Goal: Information Seeking & Learning: Find specific fact

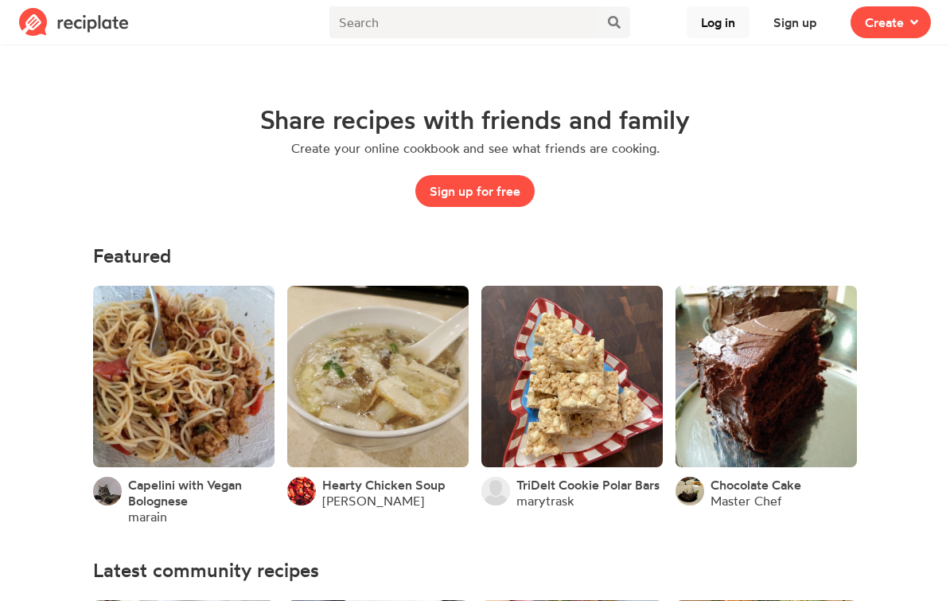
click at [718, 26] on button "Log in" at bounding box center [718, 22] width 63 height 32
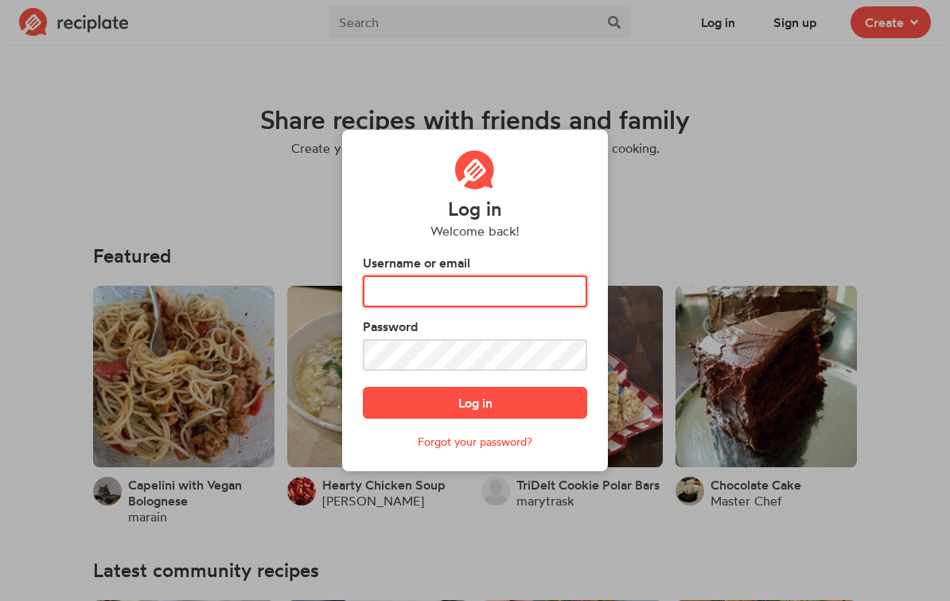
type input "FEARENGIRL3"
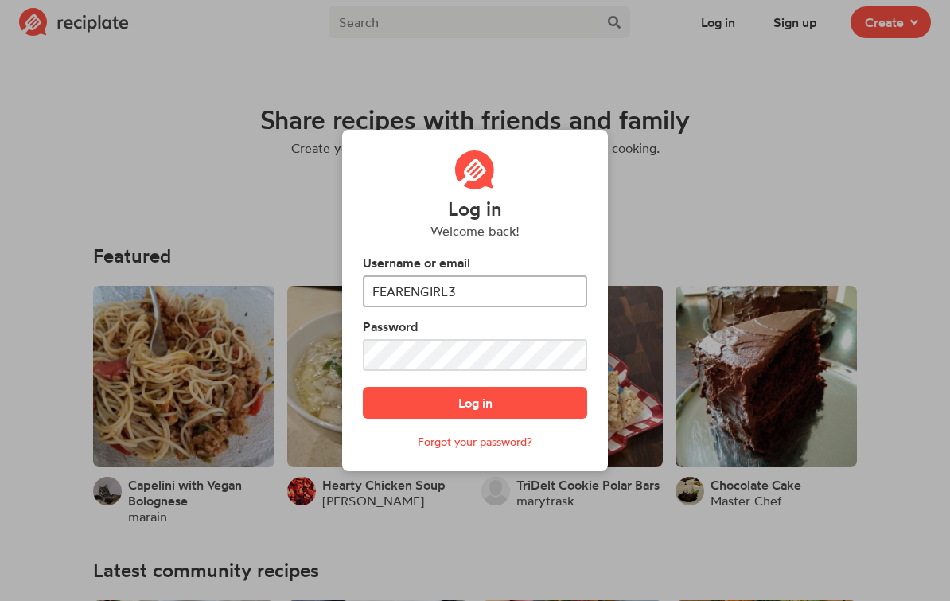
click at [475, 416] on button "Log in" at bounding box center [475, 403] width 224 height 32
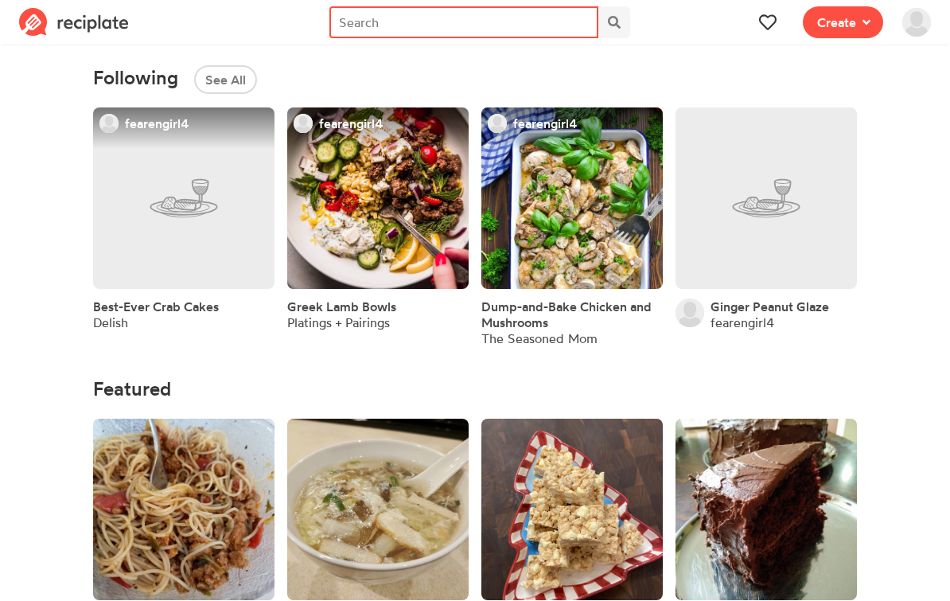
click at [492, 24] on input "text" at bounding box center [463, 22] width 269 height 32
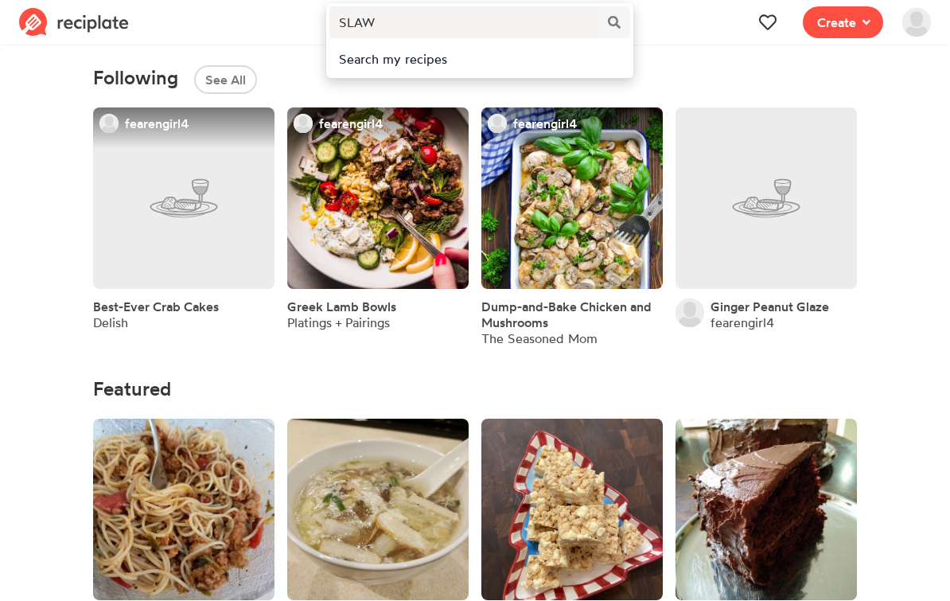
click at [421, 64] on div "Search my recipes" at bounding box center [480, 58] width 282 height 19
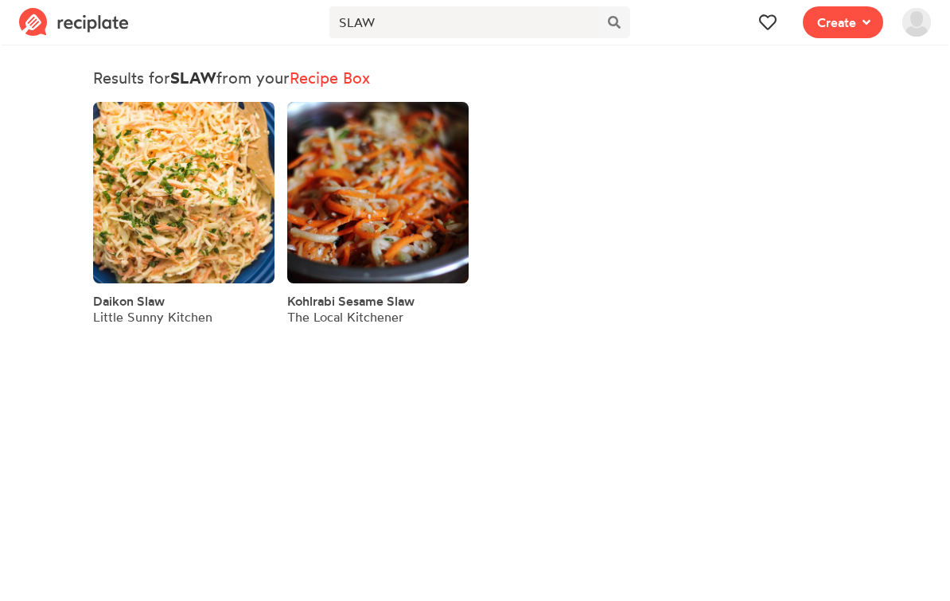
click at [177, 314] on div "Little Sunny Kitchen" at bounding box center [152, 317] width 119 height 16
click at [178, 212] on link at bounding box center [183, 192] width 181 height 181
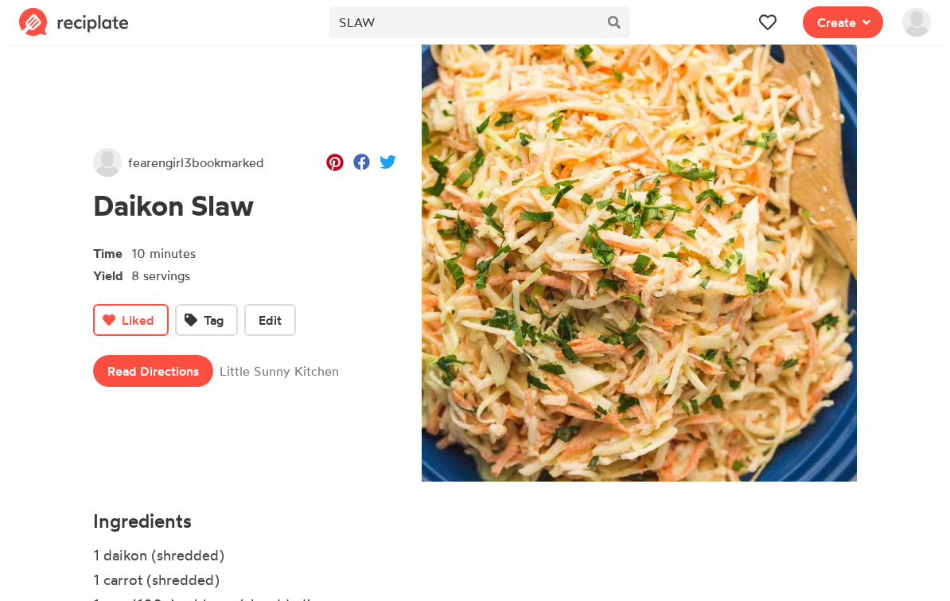
scroll to position [198, 0]
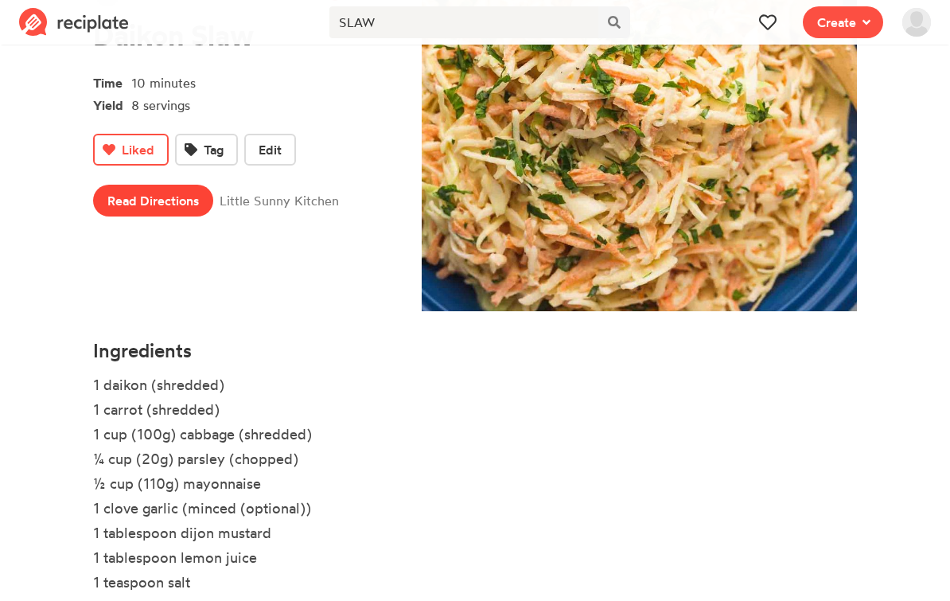
click at [185, 205] on link "Read Directions" at bounding box center [153, 201] width 120 height 32
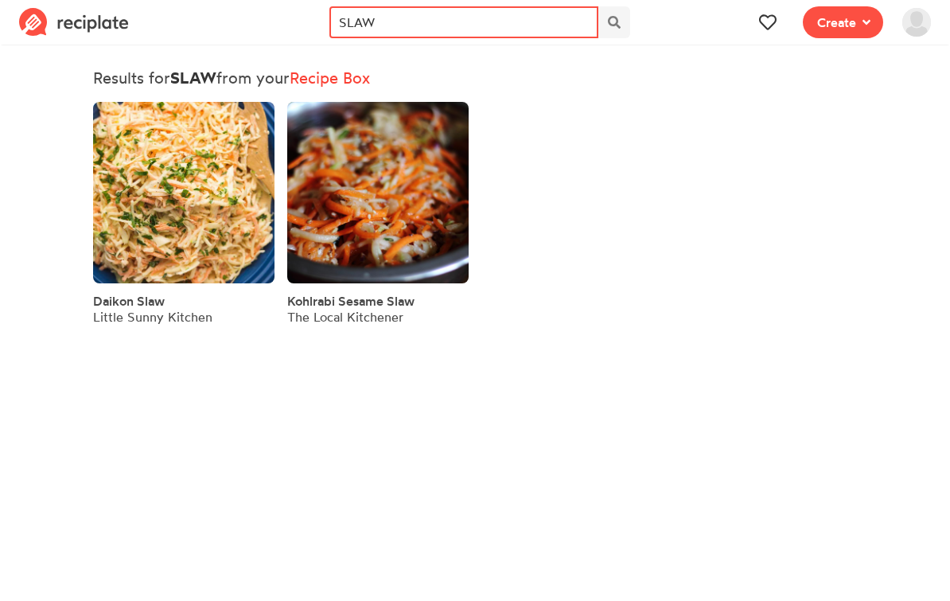
click at [436, 21] on input "SLAW" at bounding box center [463, 22] width 269 height 32
type input "S"
type input "DRESSING"
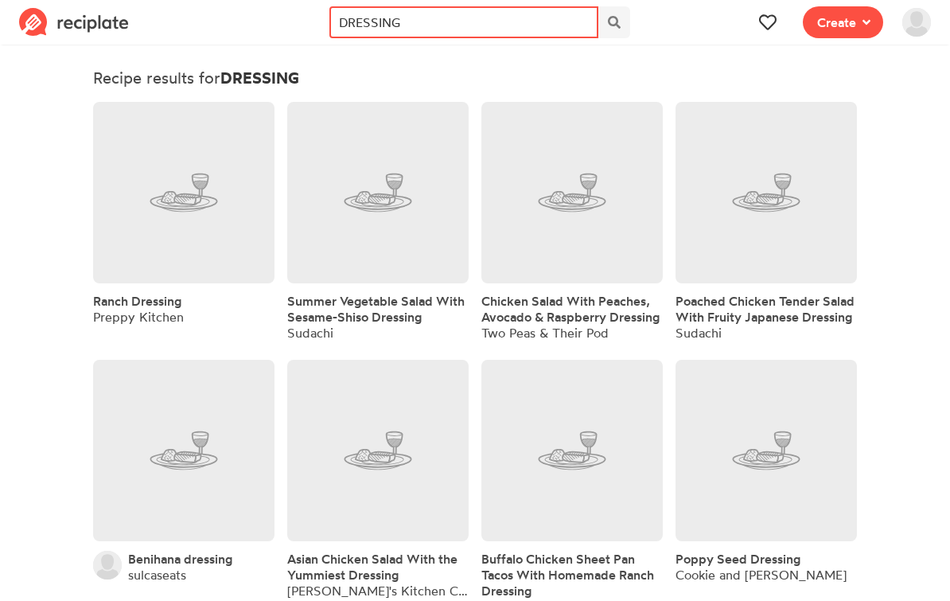
click at [520, 10] on input "DRESSING" at bounding box center [463, 22] width 269 height 32
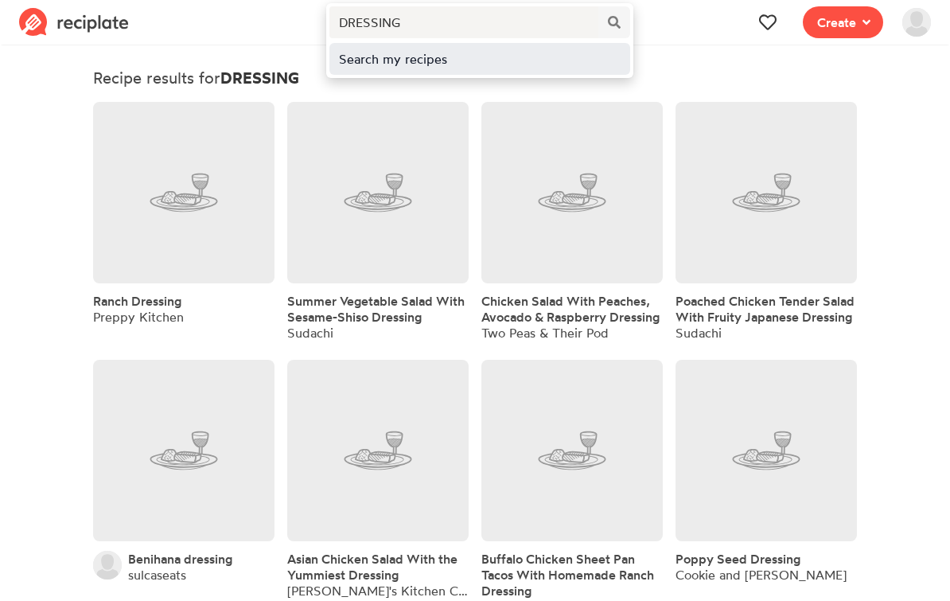
click at [442, 64] on div "Search my recipes" at bounding box center [480, 58] width 282 height 19
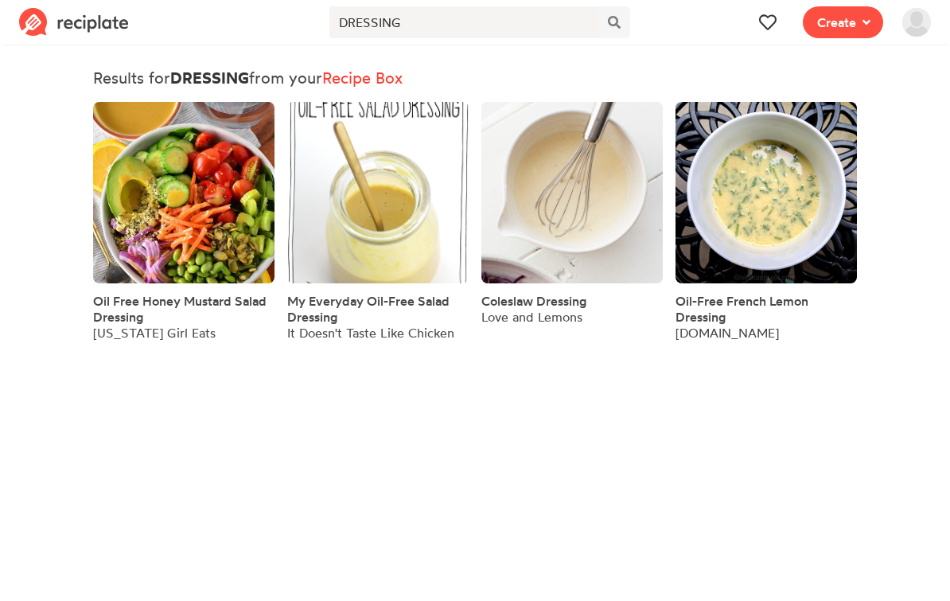
click at [555, 308] on span "Coleslaw Dressing" at bounding box center [533, 301] width 105 height 16
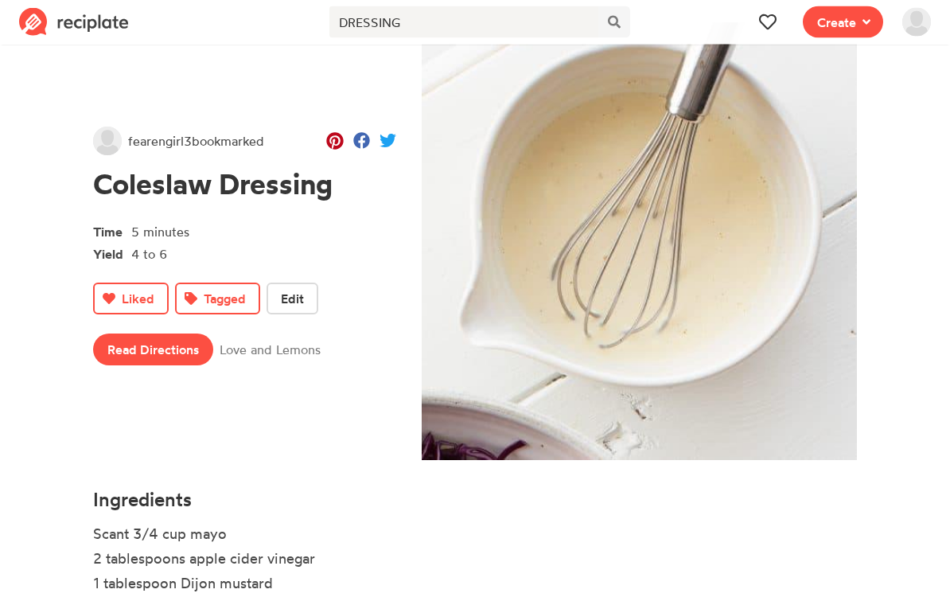
scroll to position [149, 0]
